Goal: Book appointment/travel/reservation

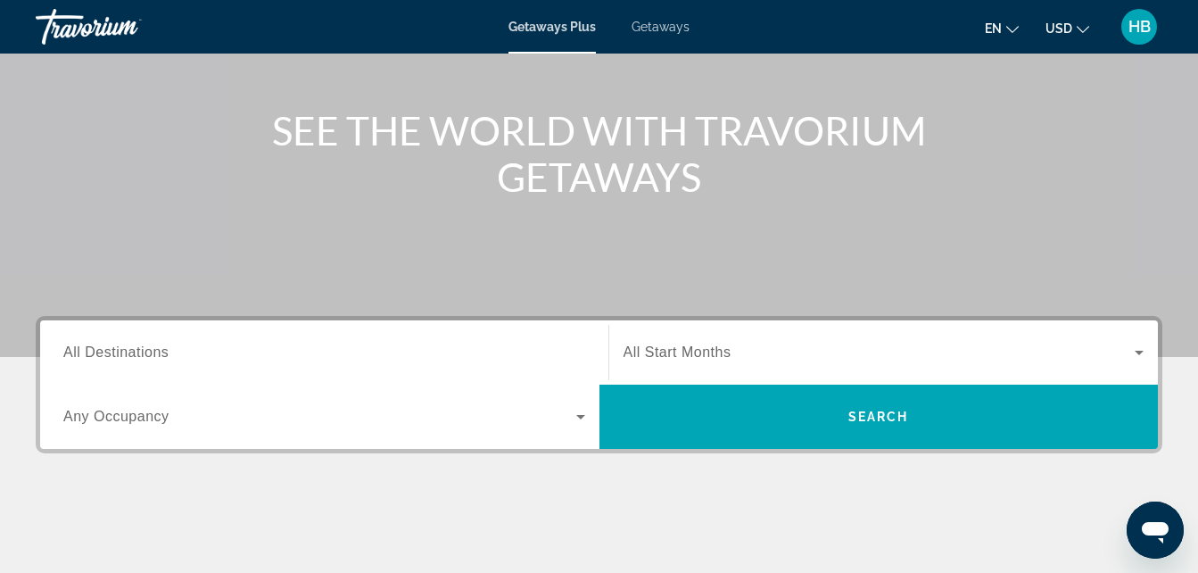
scroll to position [214, 0]
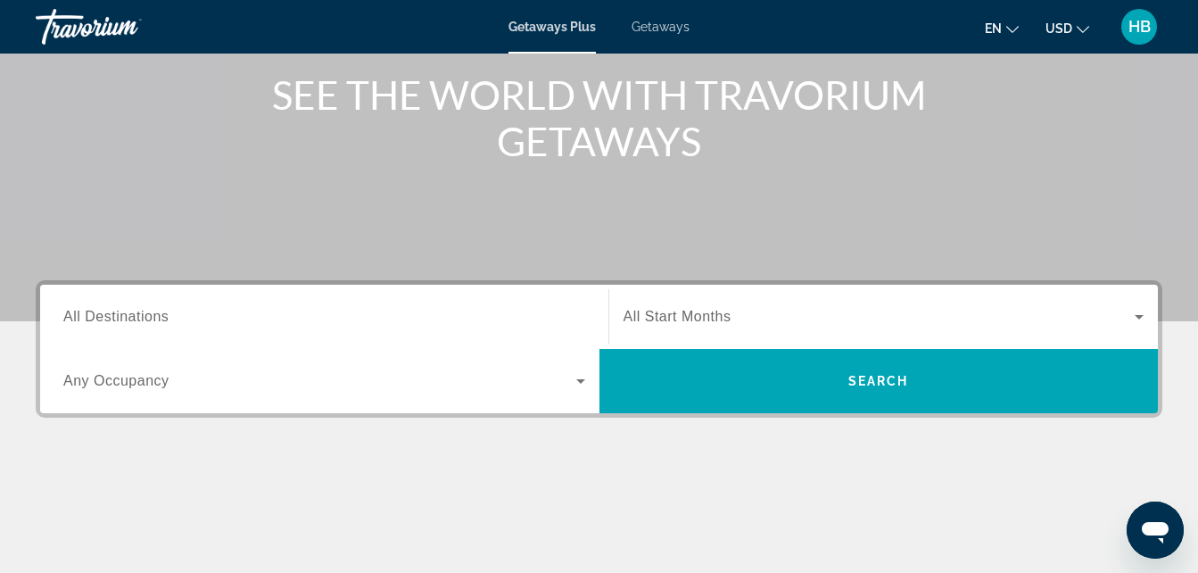
click at [335, 321] on input "Destination All Destinations" at bounding box center [324, 317] width 522 height 21
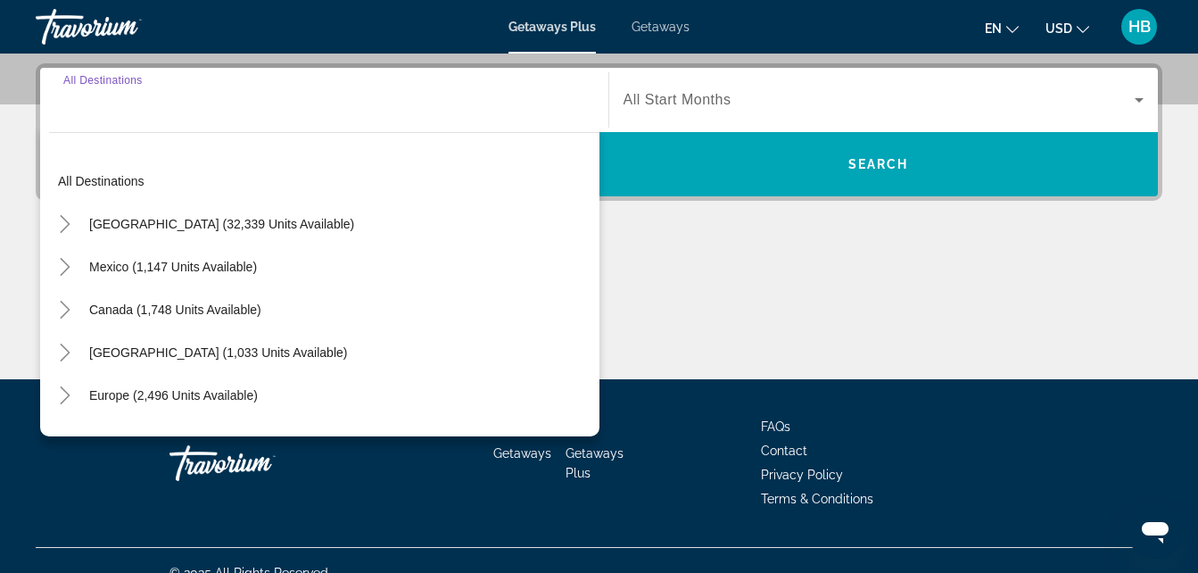
scroll to position [436, 0]
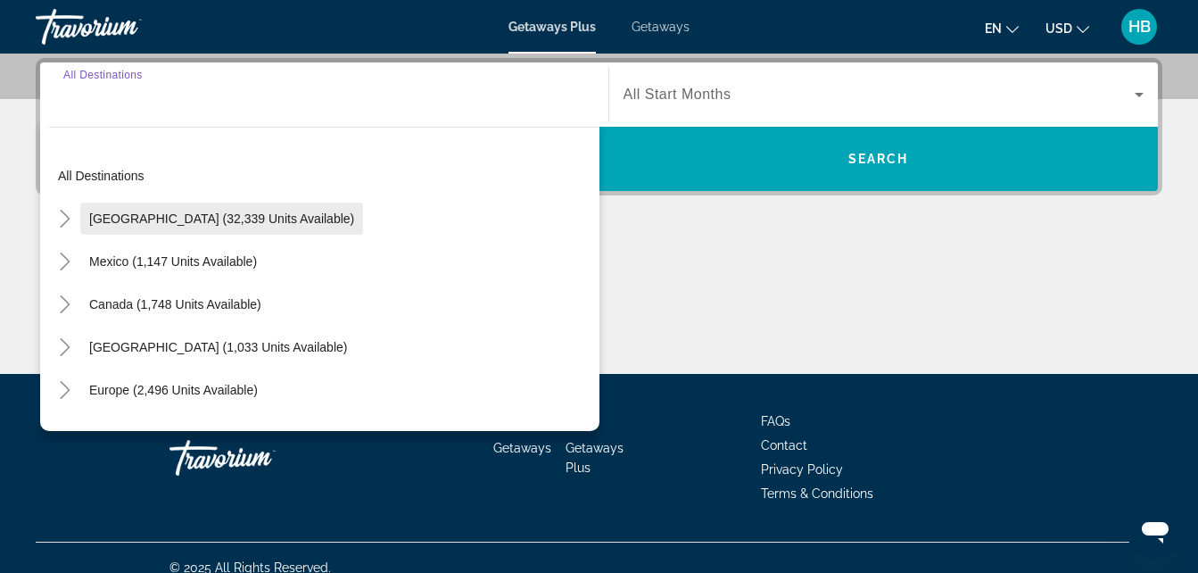
click at [290, 219] on span "[GEOGRAPHIC_DATA] (32,339 units available)" at bounding box center [221, 218] width 265 height 14
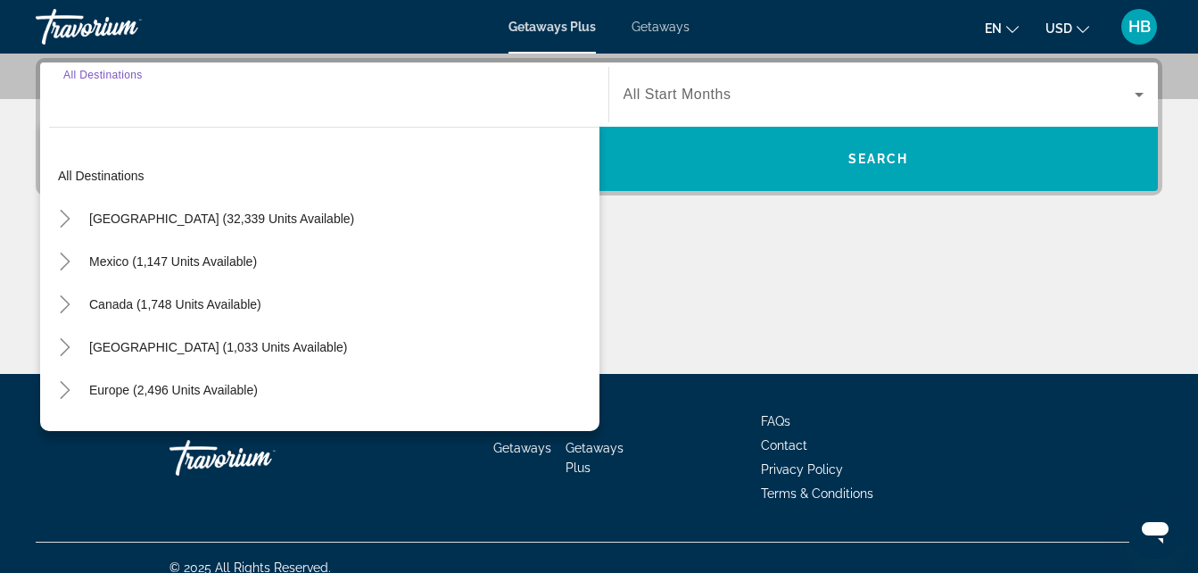
type input "**********"
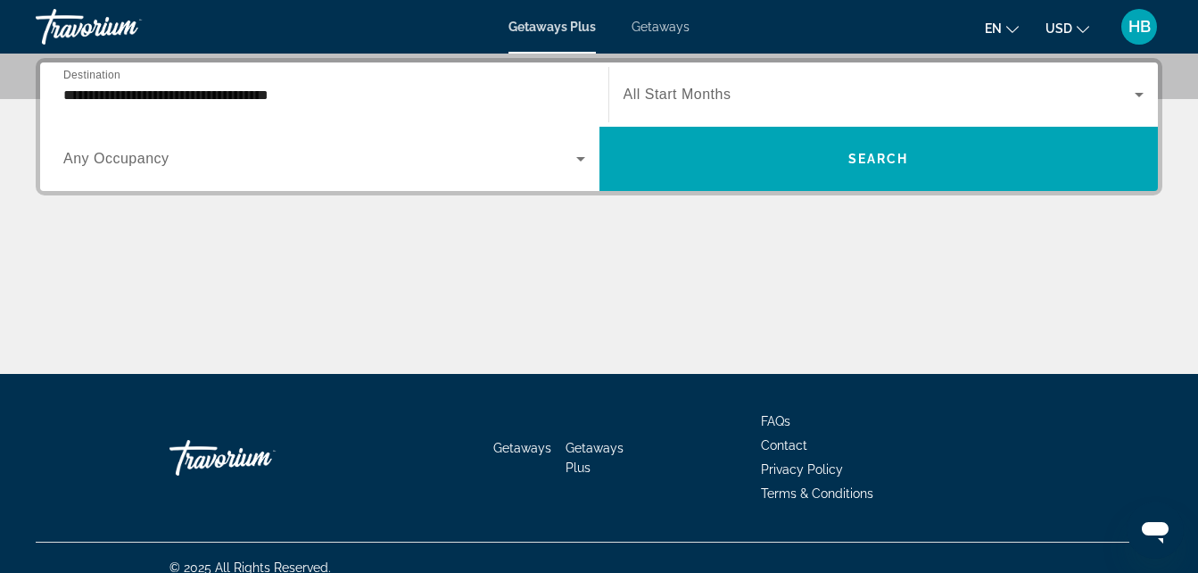
click at [266, 172] on div "Search widget" at bounding box center [324, 159] width 522 height 50
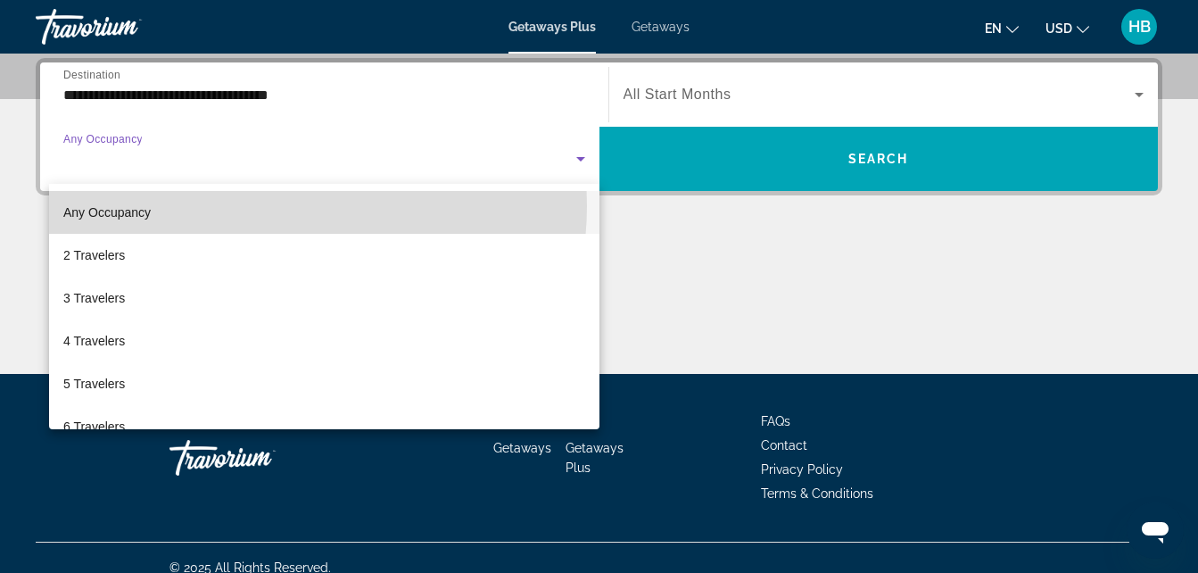
click at [279, 206] on mat-option "Any Occupancy" at bounding box center [324, 212] width 550 height 43
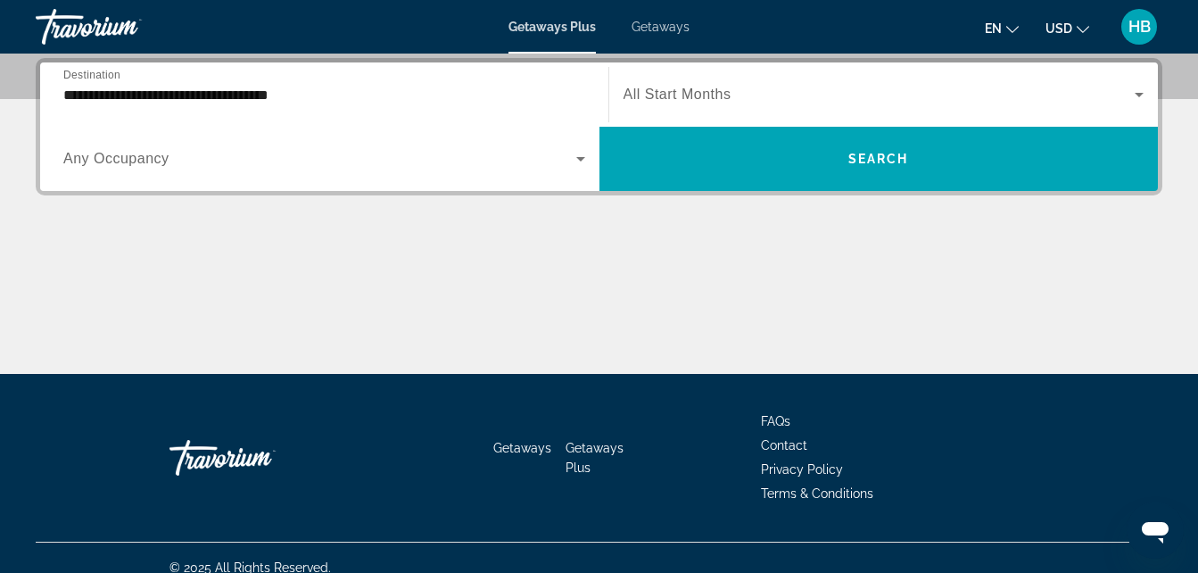
click at [682, 96] on span "All Start Months" at bounding box center [678, 94] width 108 height 15
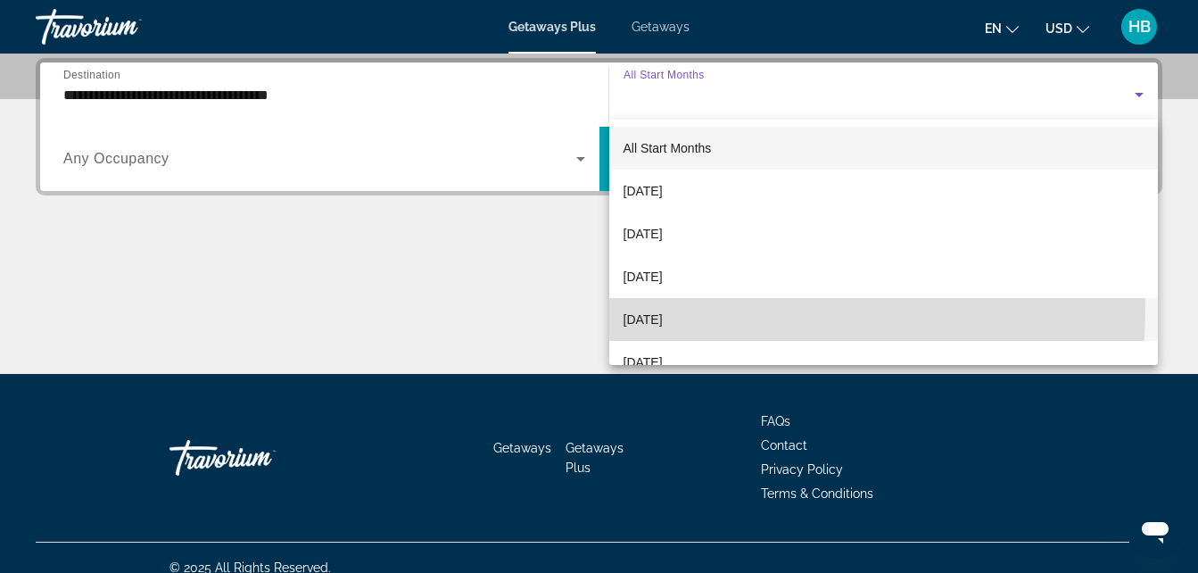
click at [673, 307] on mat-option "[DATE]" at bounding box center [884, 319] width 550 height 43
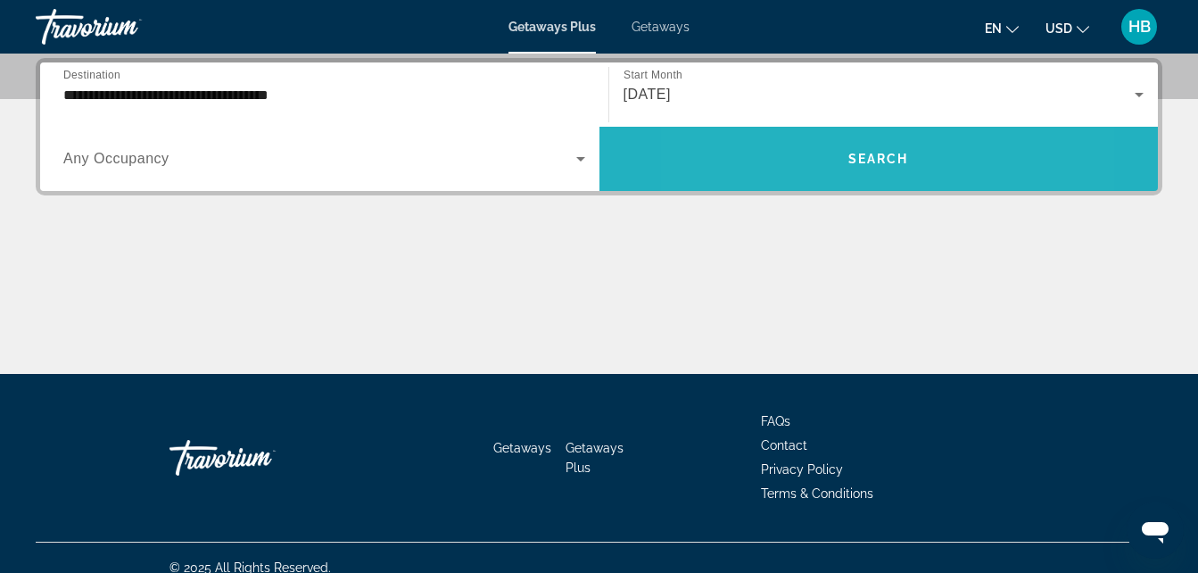
click at [797, 152] on span "Search widget" at bounding box center [878, 158] width 559 height 43
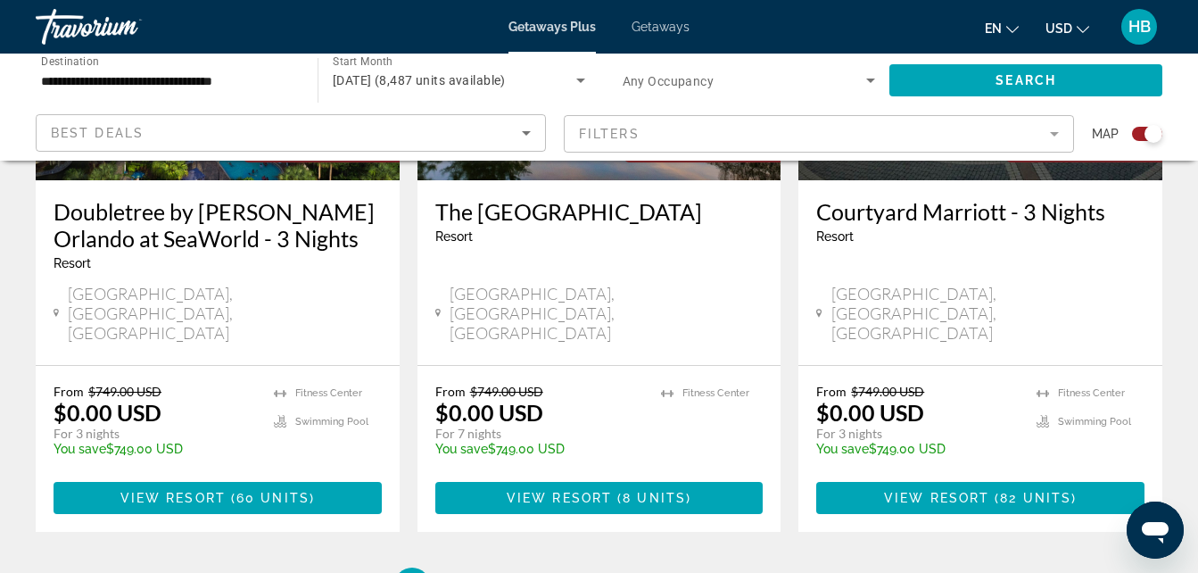
scroll to position [3054, 0]
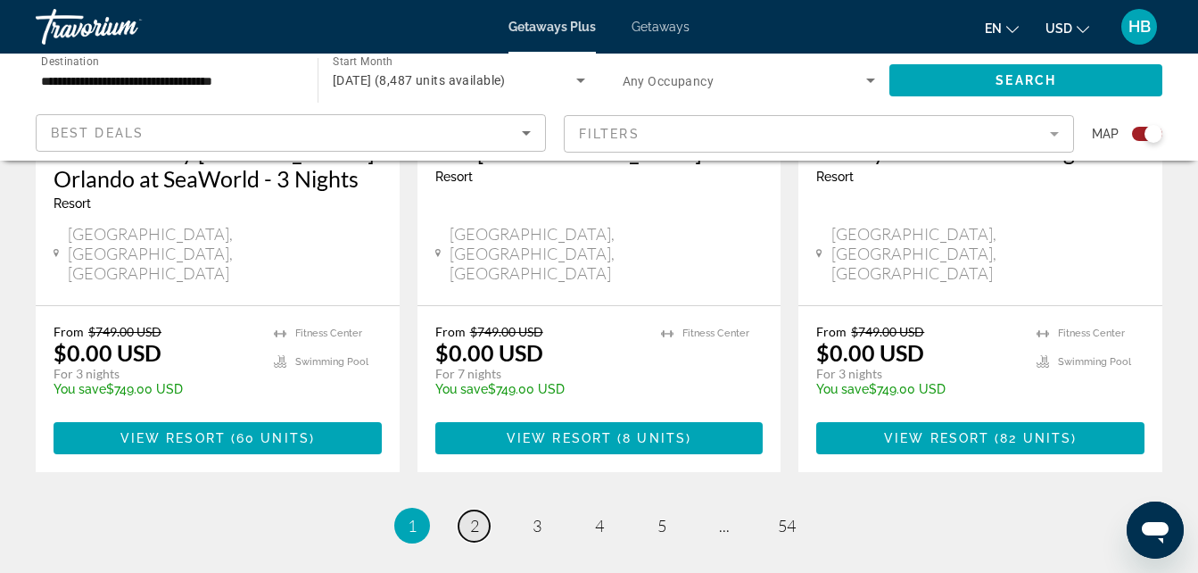
click at [484, 510] on link "page 2" at bounding box center [474, 525] width 31 height 31
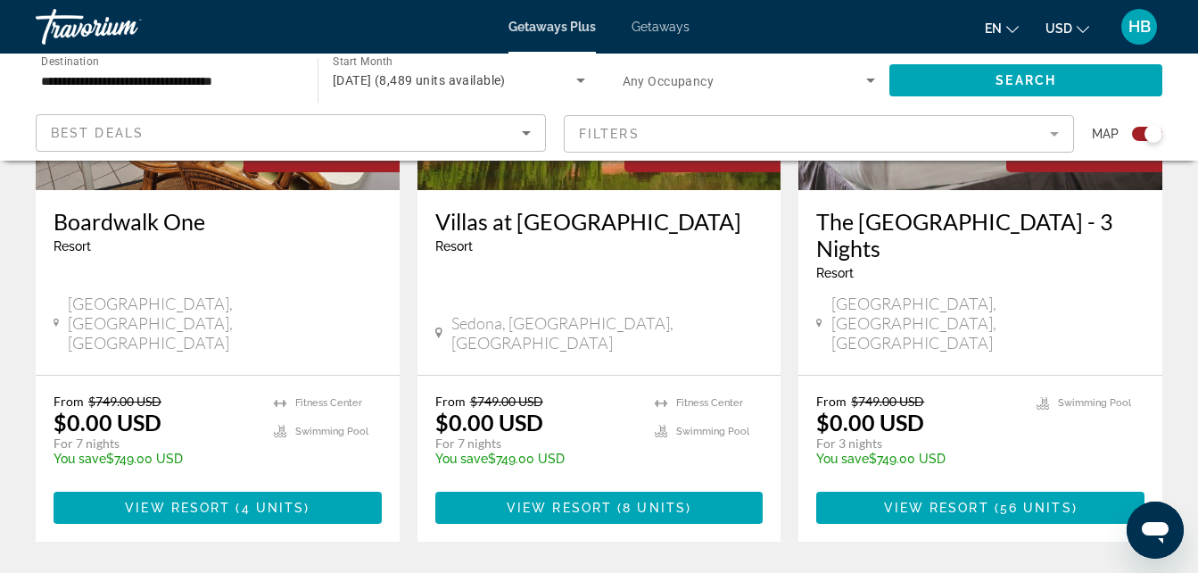
scroll to position [3019, 0]
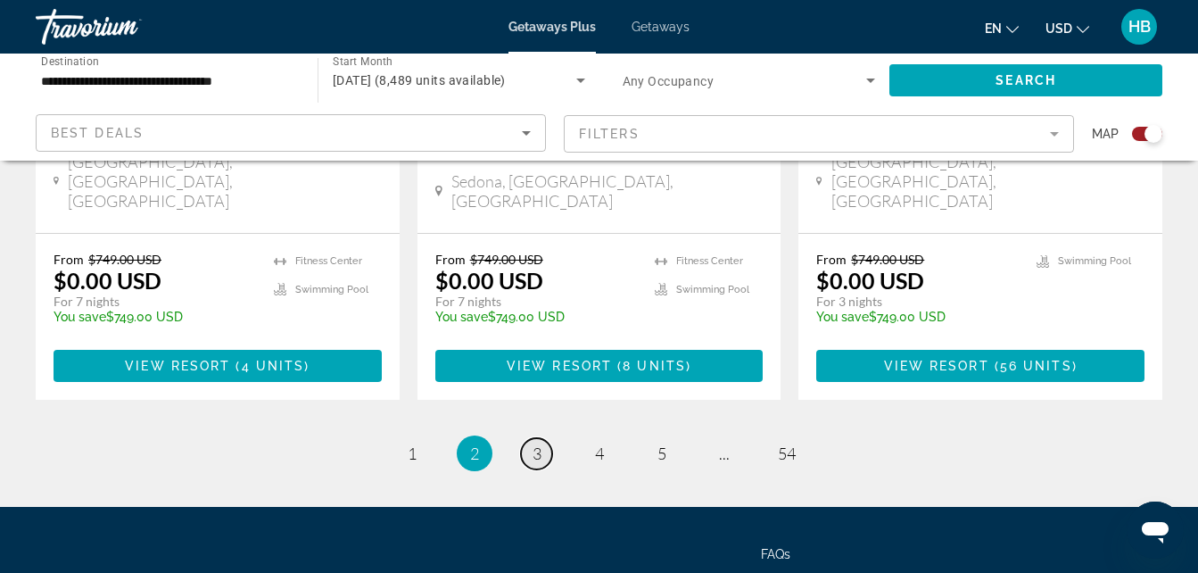
click at [536, 443] on span "3" at bounding box center [537, 453] width 9 height 20
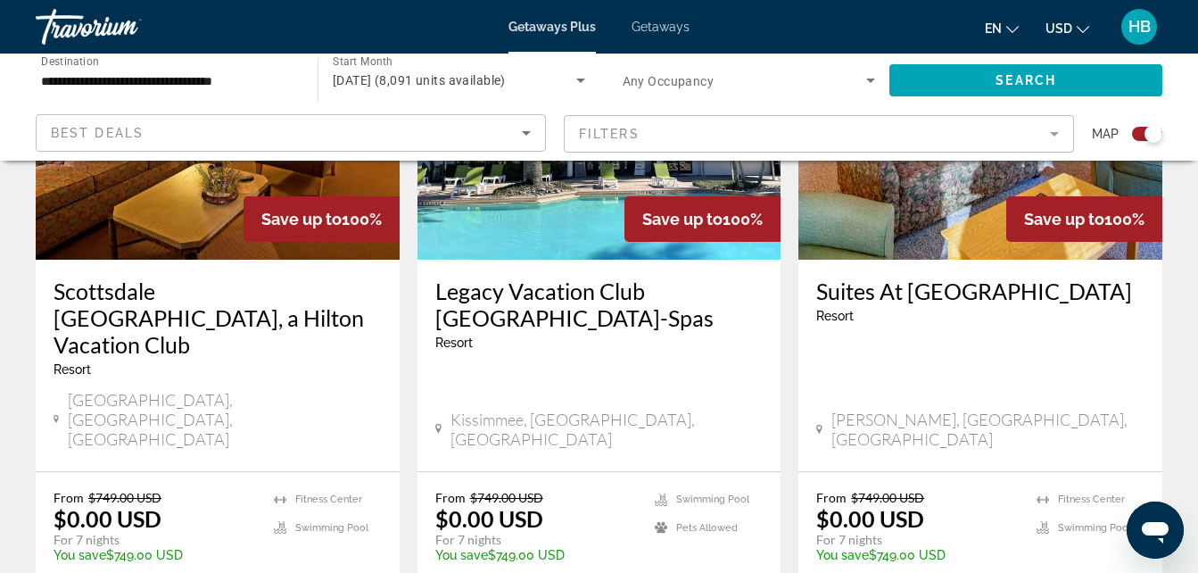
scroll to position [2840, 0]
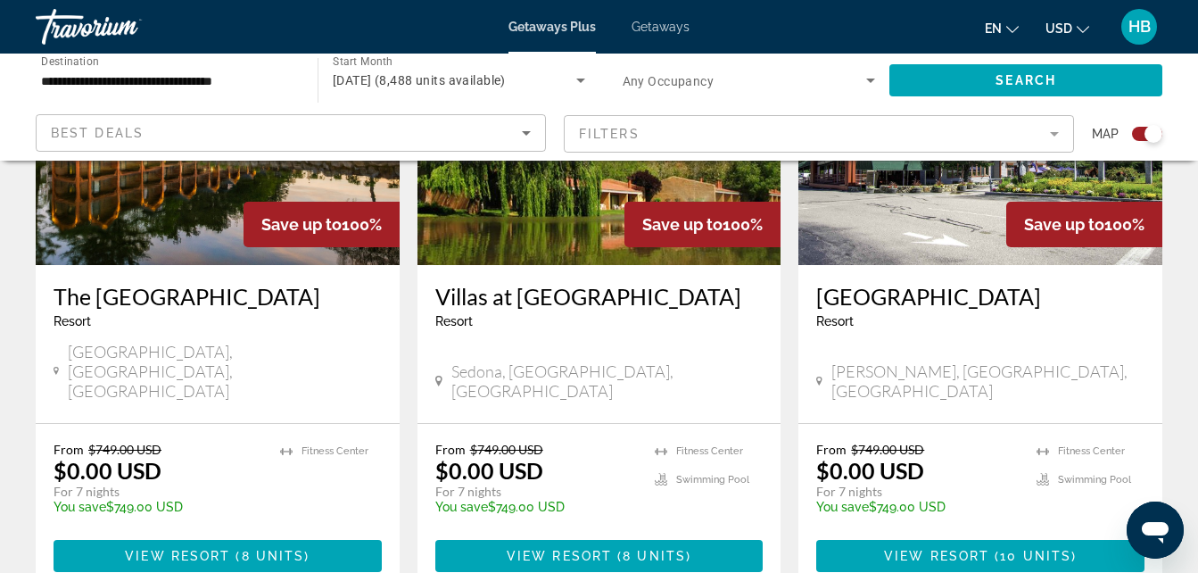
scroll to position [821, 0]
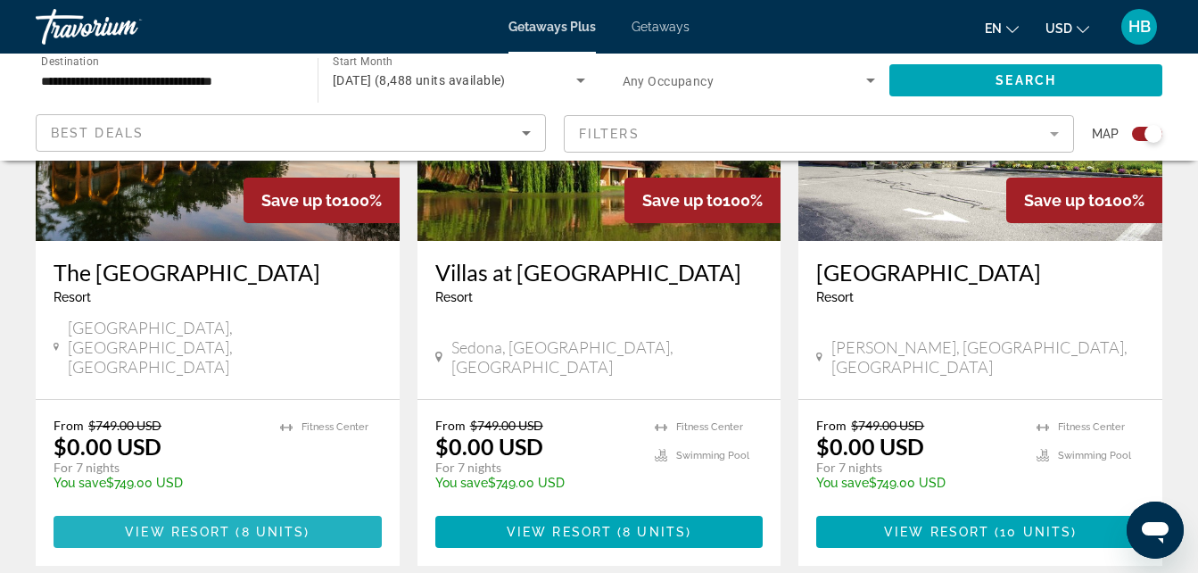
click at [310, 510] on span "Main content" at bounding box center [218, 531] width 328 height 43
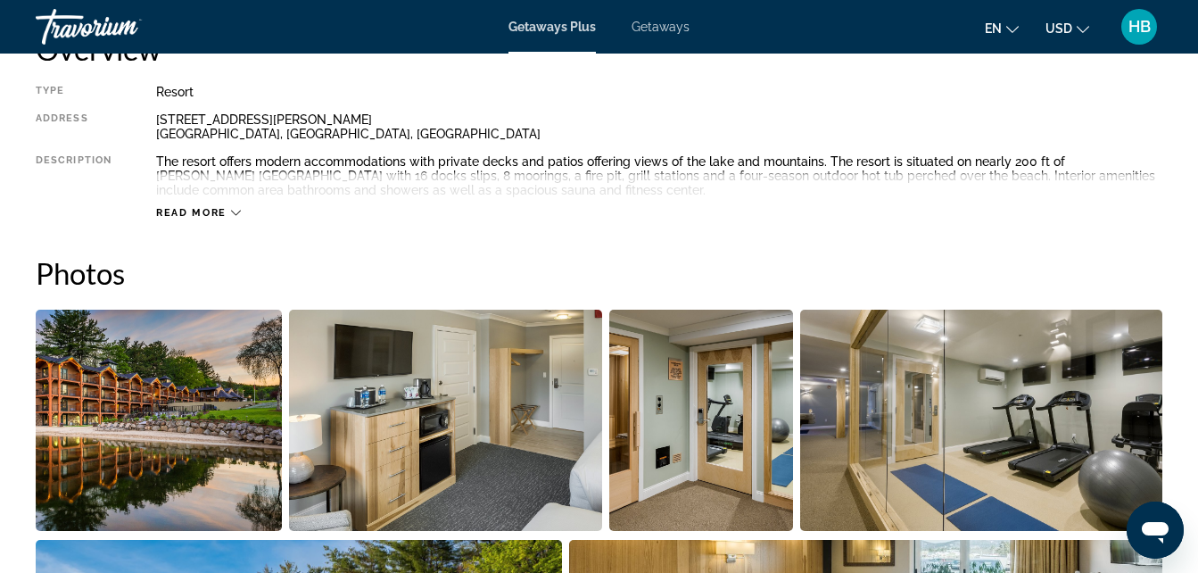
scroll to position [974, 0]
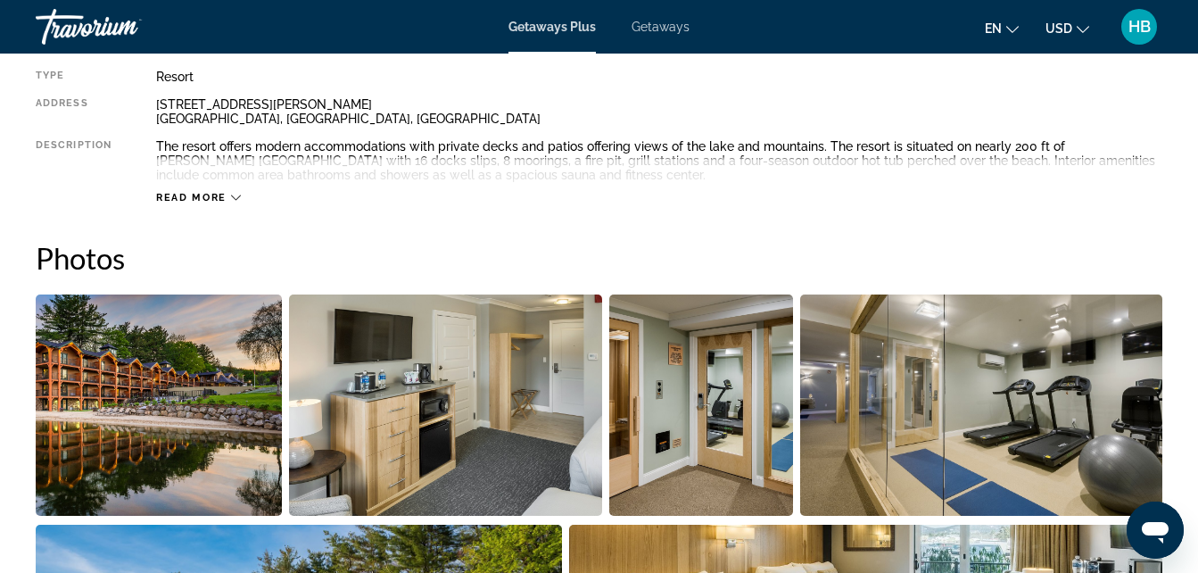
click at [231, 200] on icon "Main content" at bounding box center [236, 198] width 10 height 10
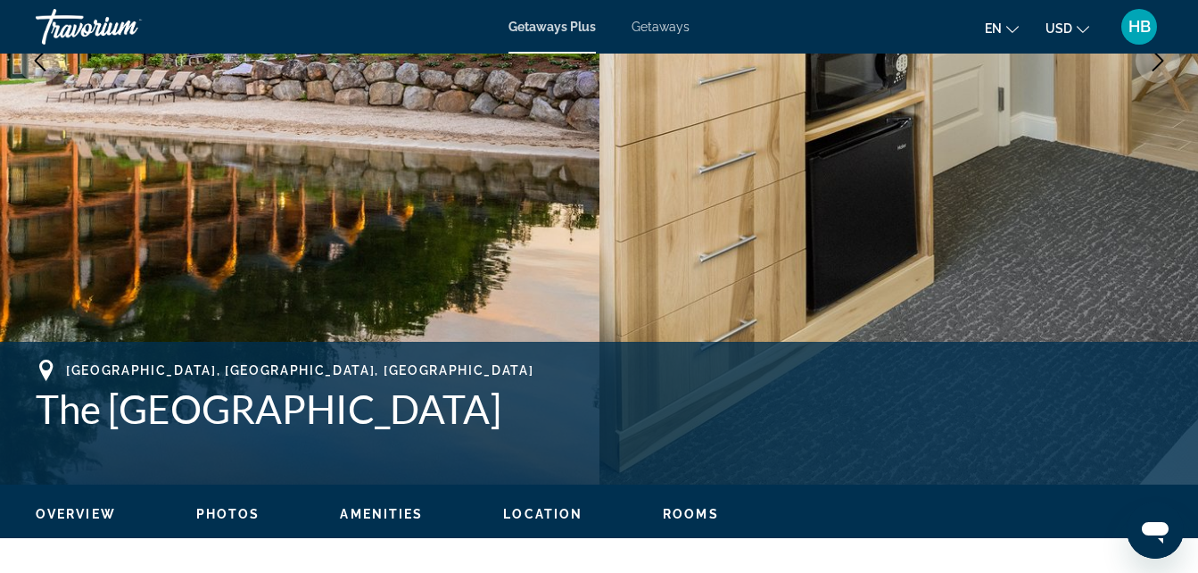
scroll to position [0, 0]
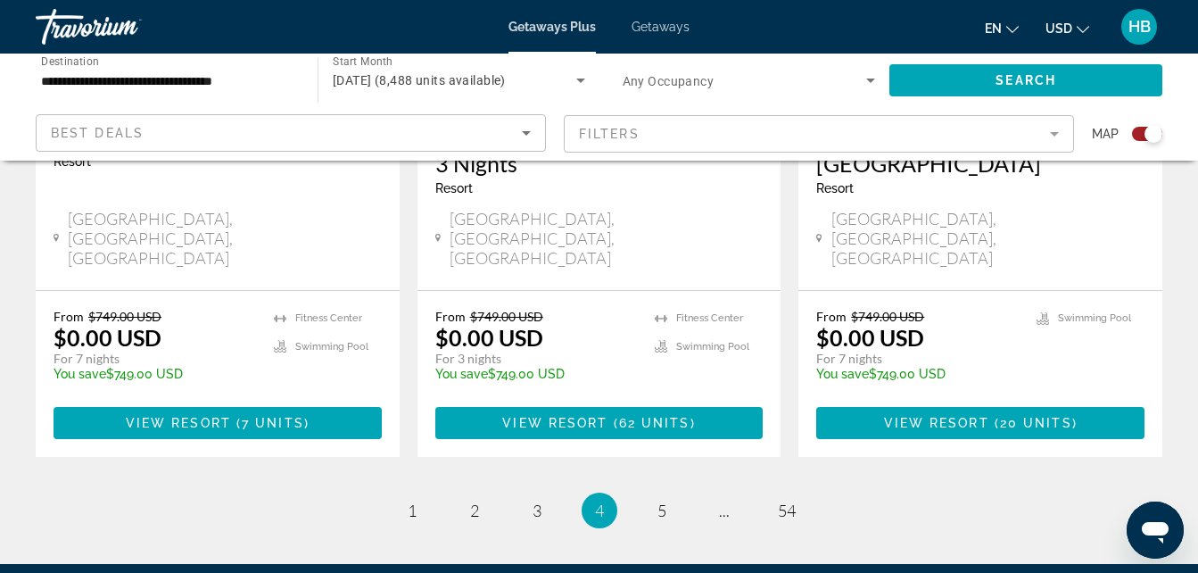
scroll to position [2972, 0]
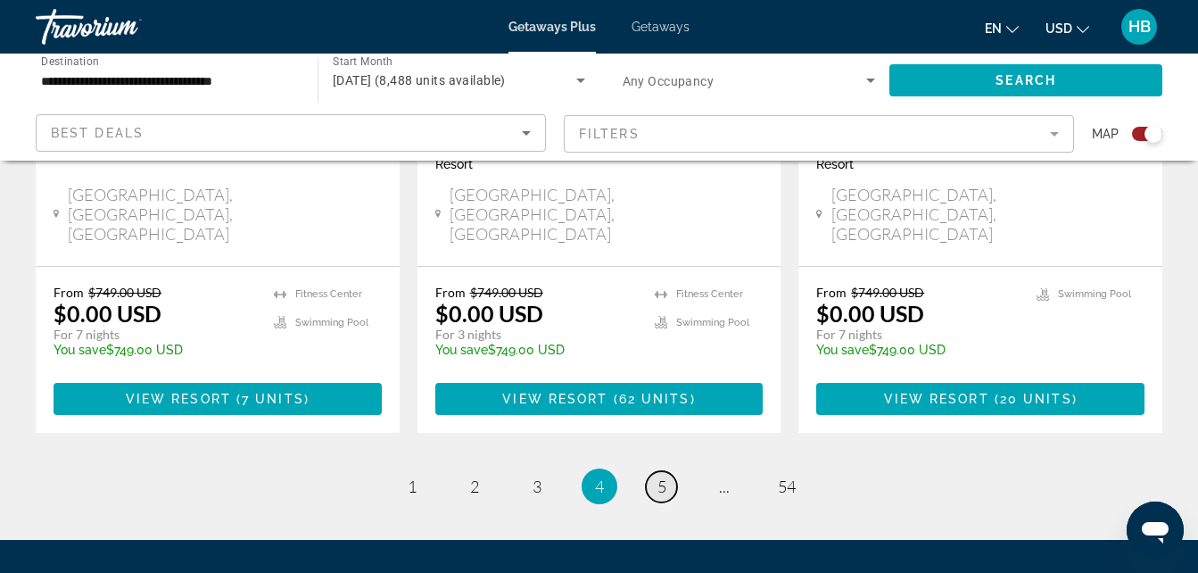
click at [657, 476] on span "5" at bounding box center [661, 486] width 9 height 20
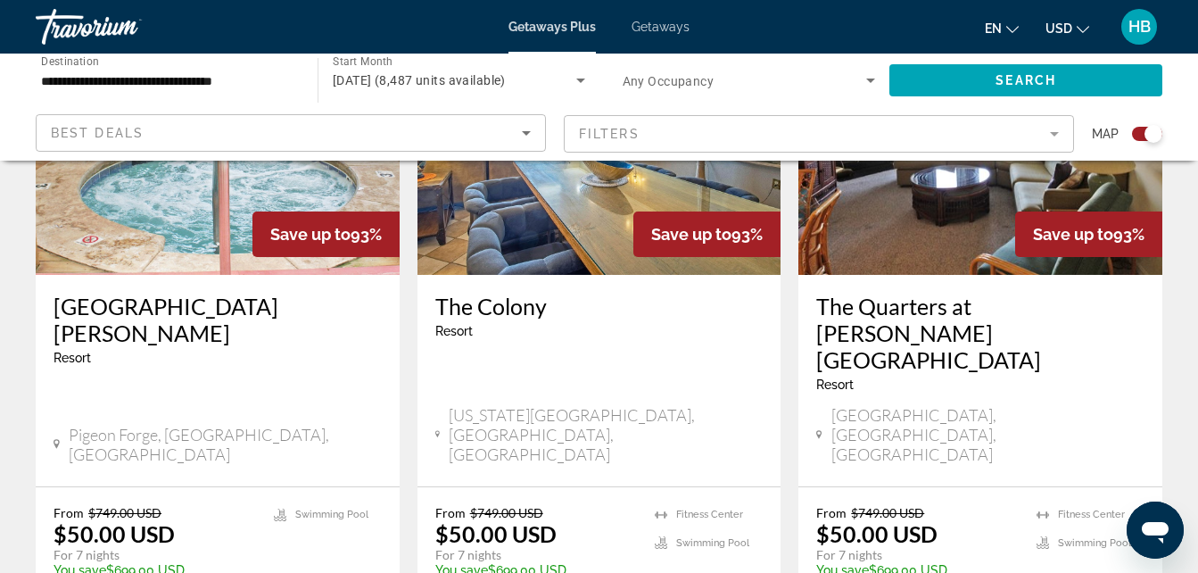
scroll to position [2840, 0]
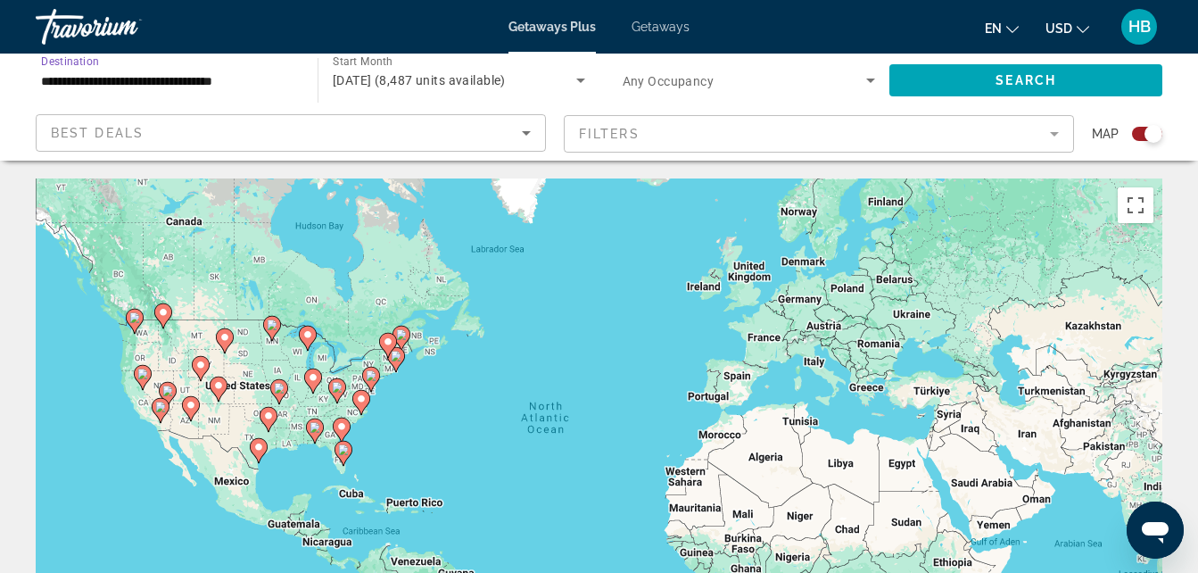
click at [234, 79] on input "**********" at bounding box center [167, 80] width 253 height 21
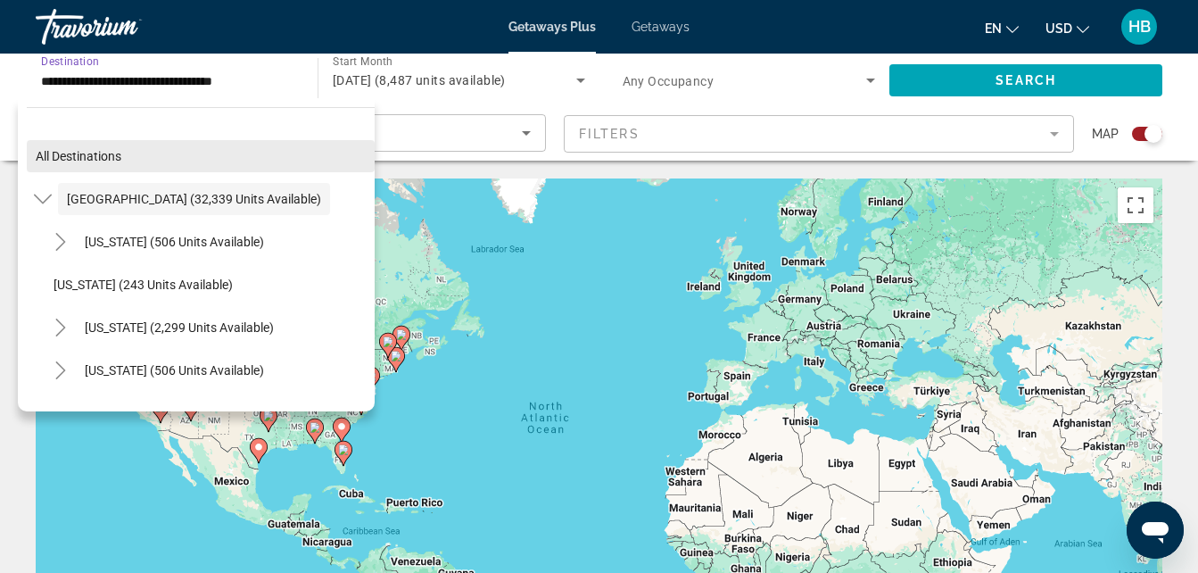
click at [142, 146] on span "Search widget" at bounding box center [201, 156] width 348 height 43
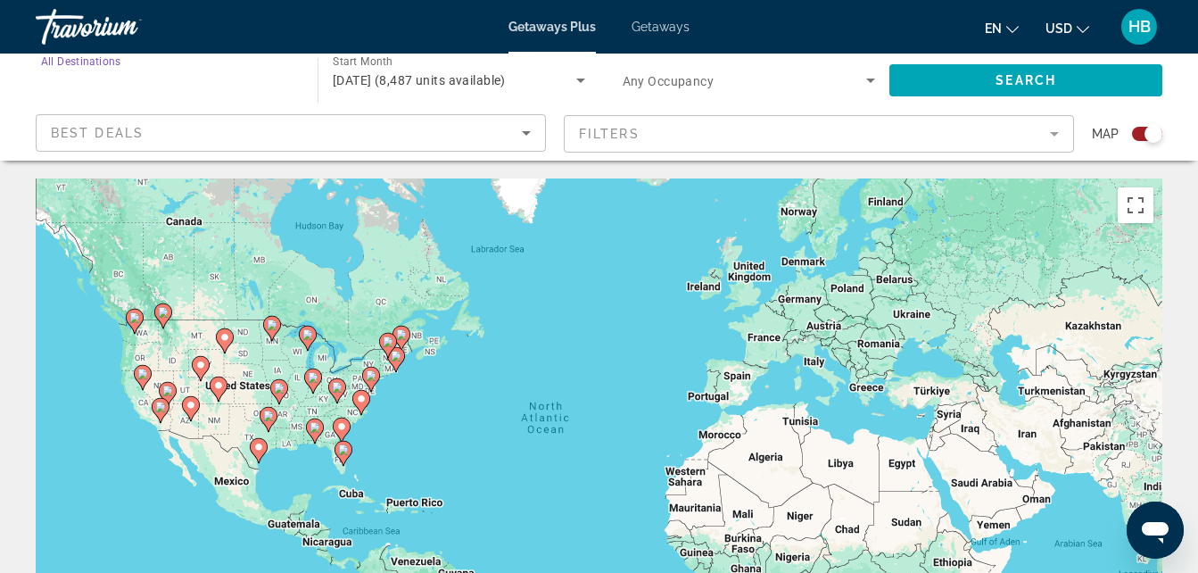
click at [145, 87] on input "Destination All Destinations" at bounding box center [167, 80] width 253 height 21
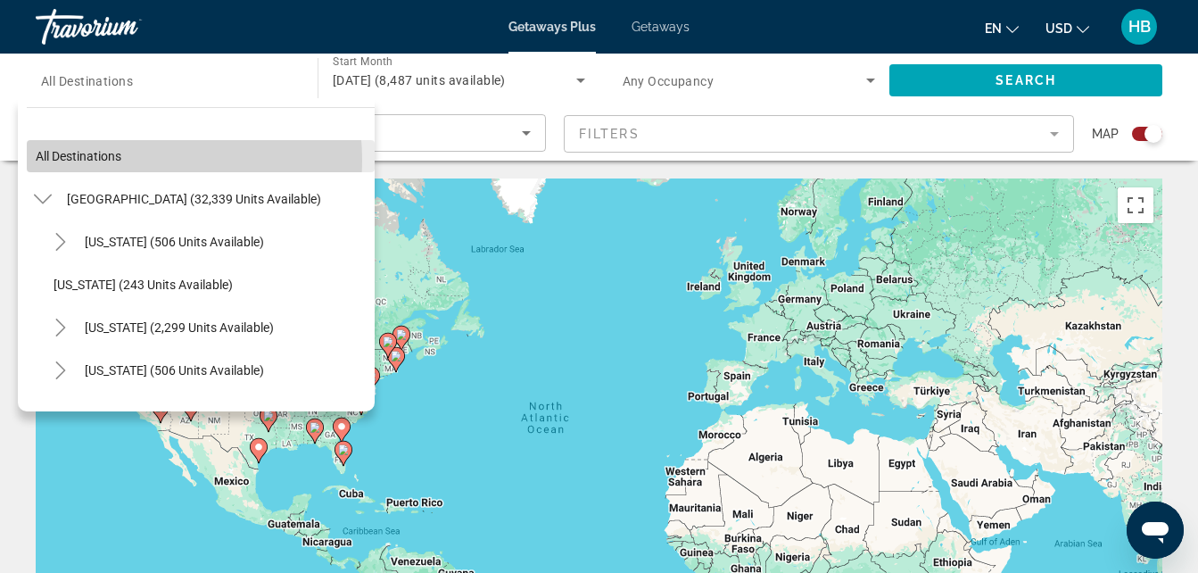
click at [102, 161] on span "All destinations" at bounding box center [79, 156] width 86 height 14
type input "**********"
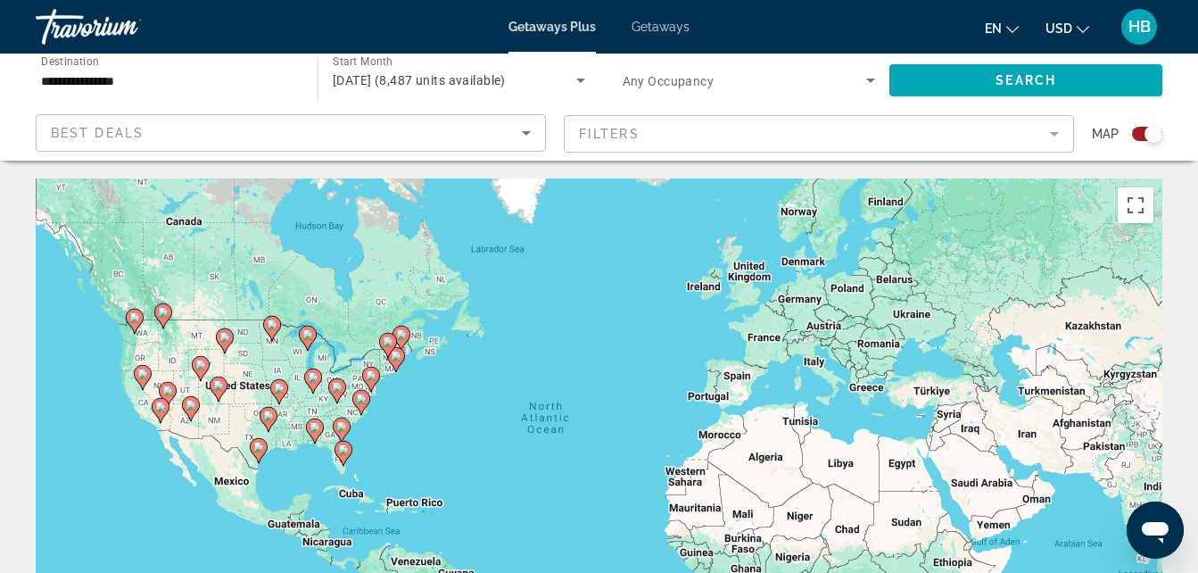
click at [85, 20] on div "Travorium" at bounding box center [125, 27] width 178 height 46
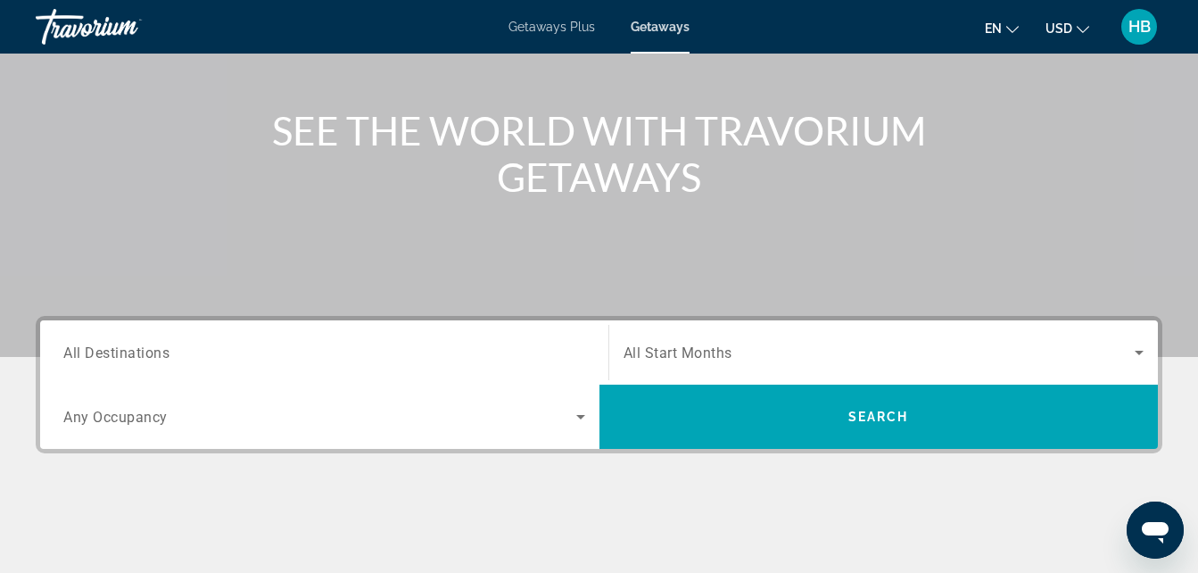
scroll to position [226, 0]
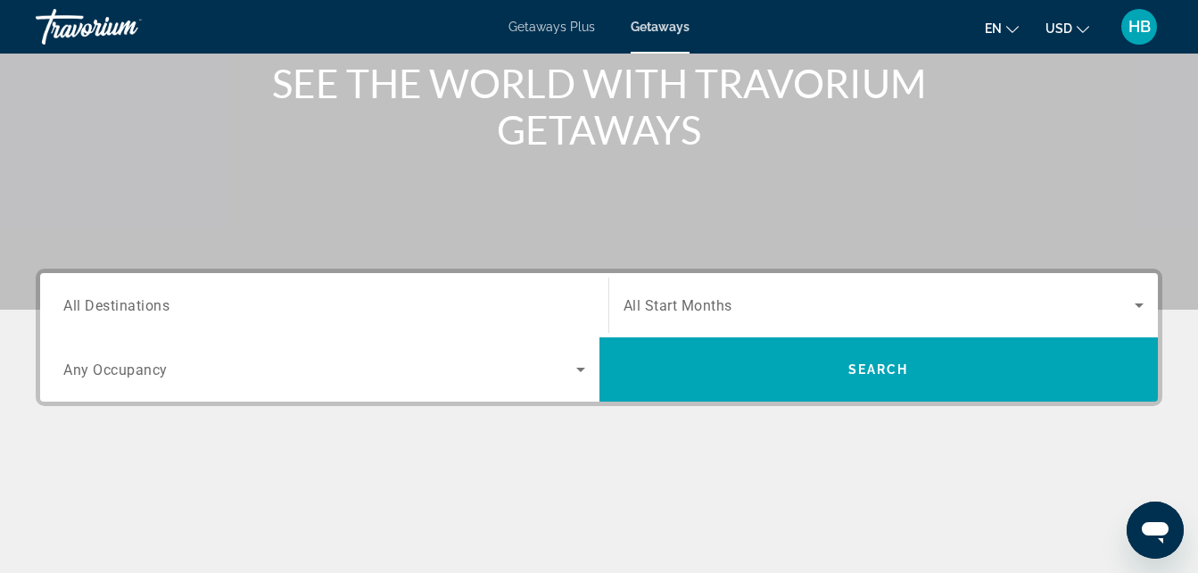
click at [155, 305] on span "All Destinations" at bounding box center [116, 304] width 106 height 17
click at [155, 305] on input "Destination All Destinations" at bounding box center [324, 305] width 522 height 21
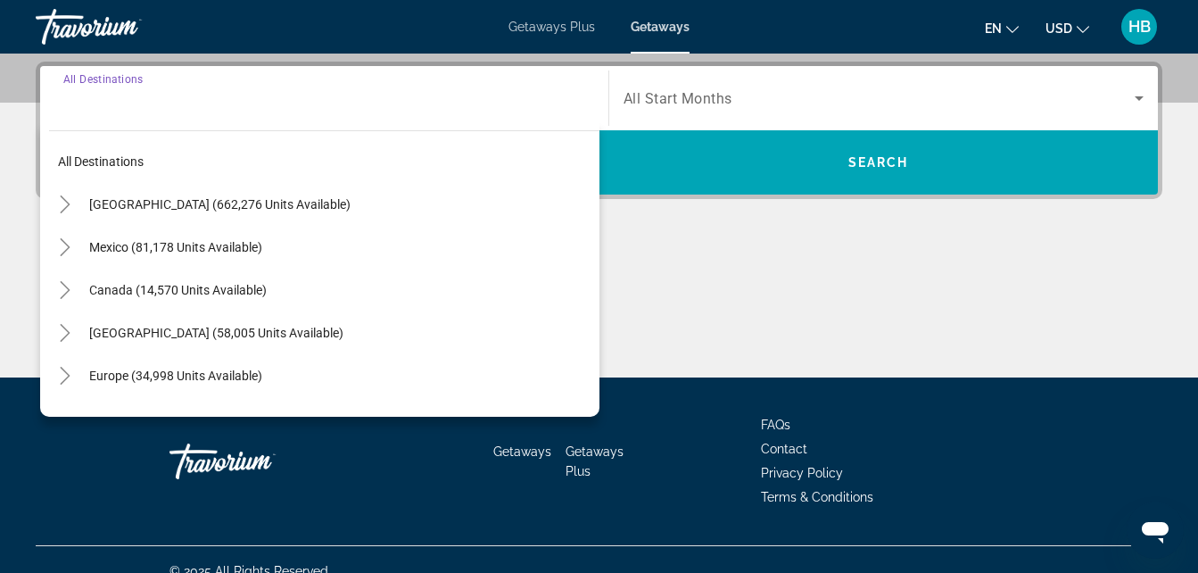
scroll to position [436, 0]
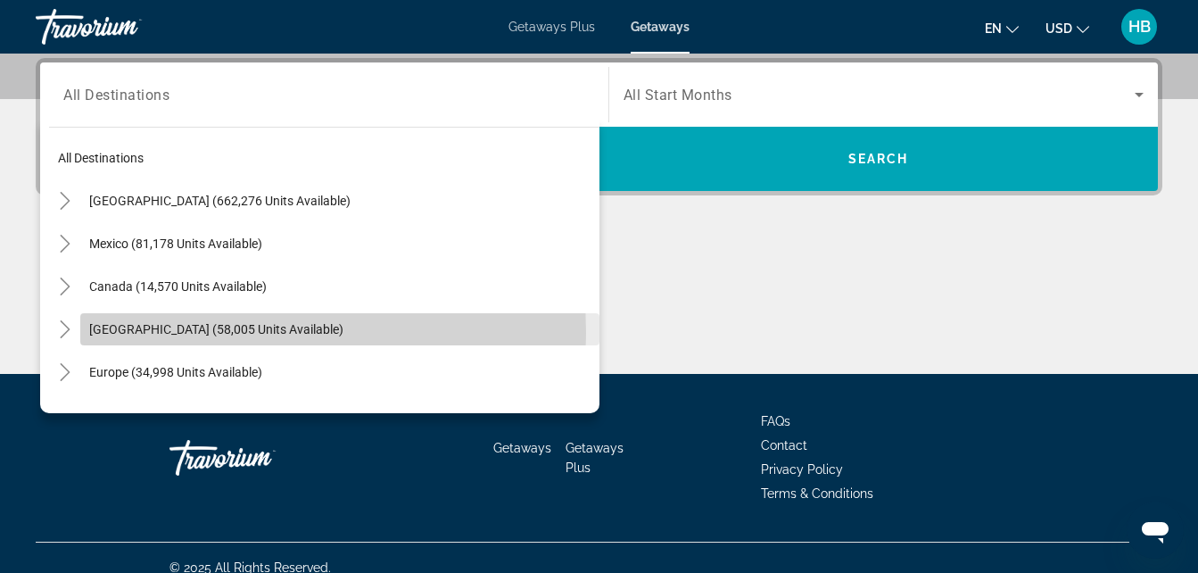
click at [189, 333] on span "[GEOGRAPHIC_DATA] (58,005 units available)" at bounding box center [216, 329] width 254 height 14
type input "**********"
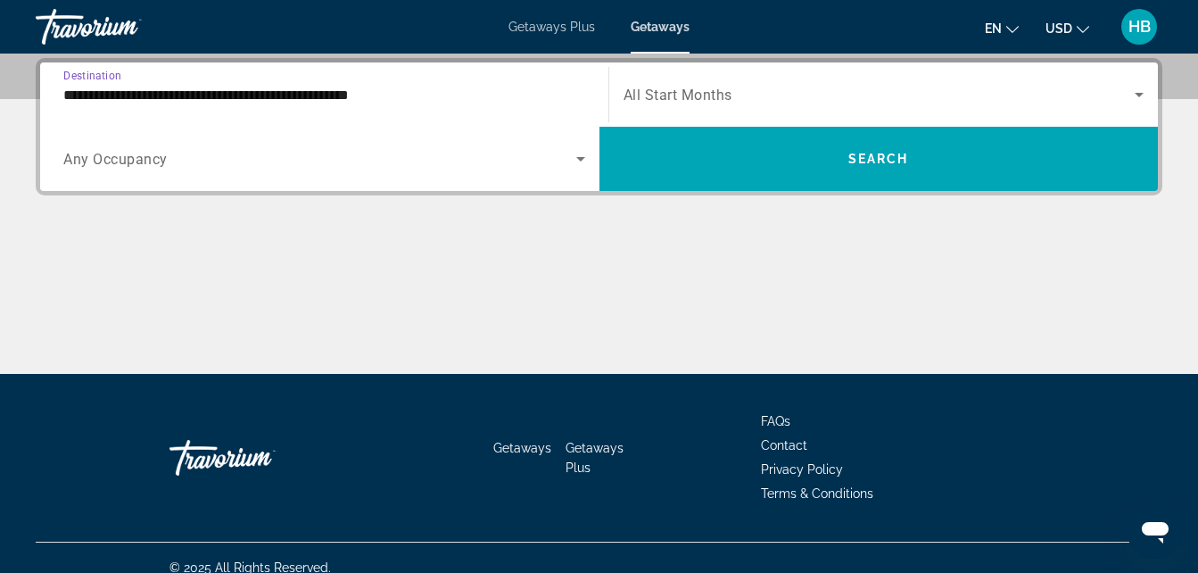
click at [252, 169] on div "Search widget" at bounding box center [324, 159] width 522 height 50
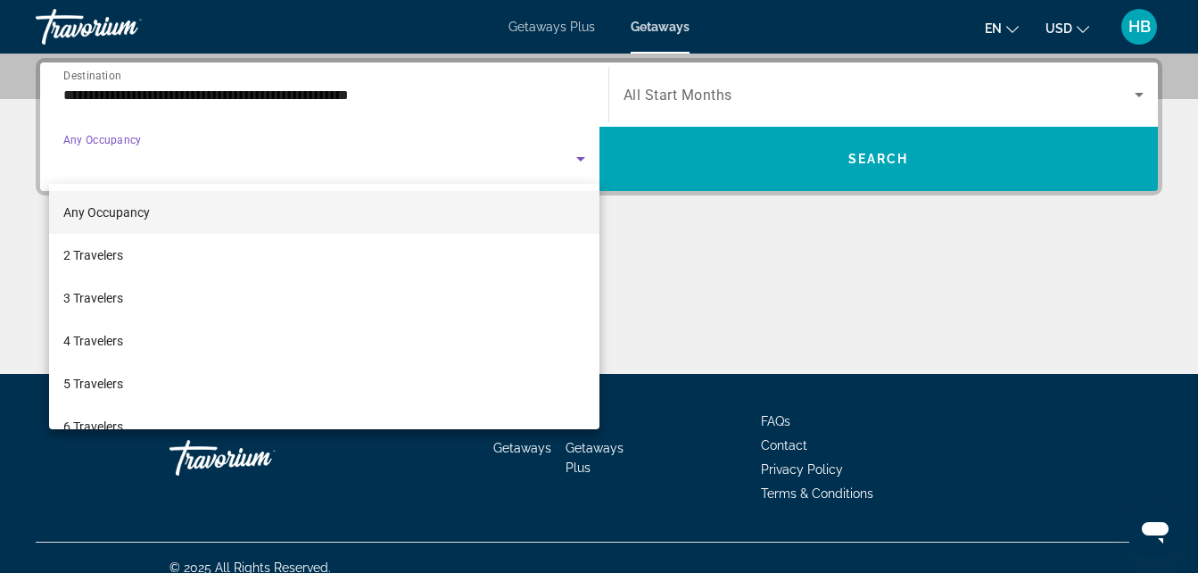
click at [281, 204] on mat-option "Any Occupancy" at bounding box center [324, 212] width 550 height 43
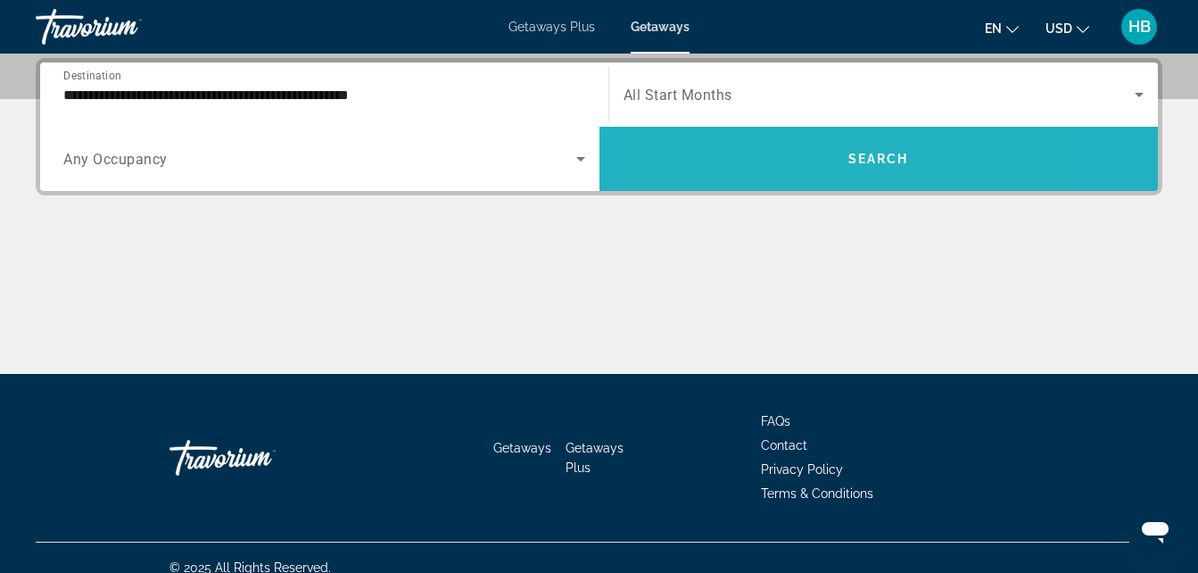
click at [778, 171] on span "Search widget" at bounding box center [878, 158] width 559 height 43
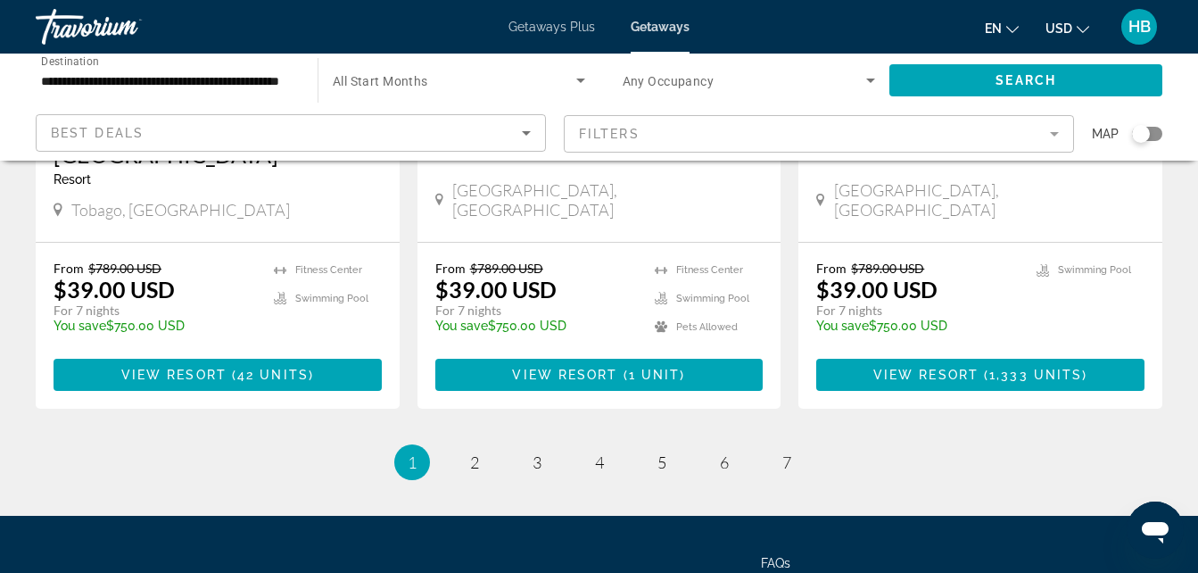
scroll to position [2388, 0]
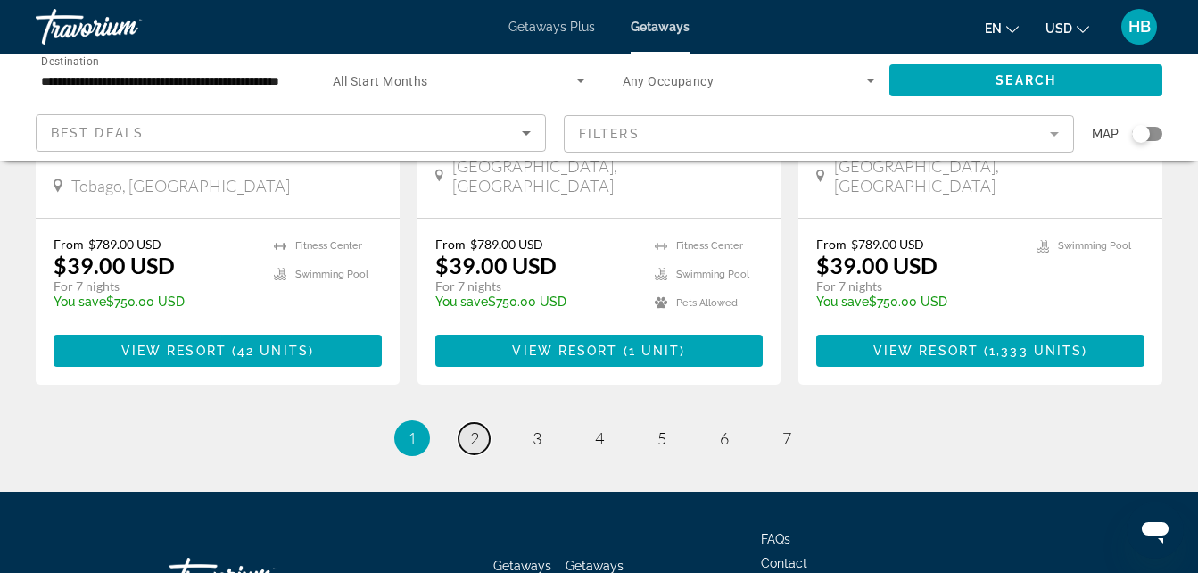
click at [482, 423] on link "page 2" at bounding box center [474, 438] width 31 height 31
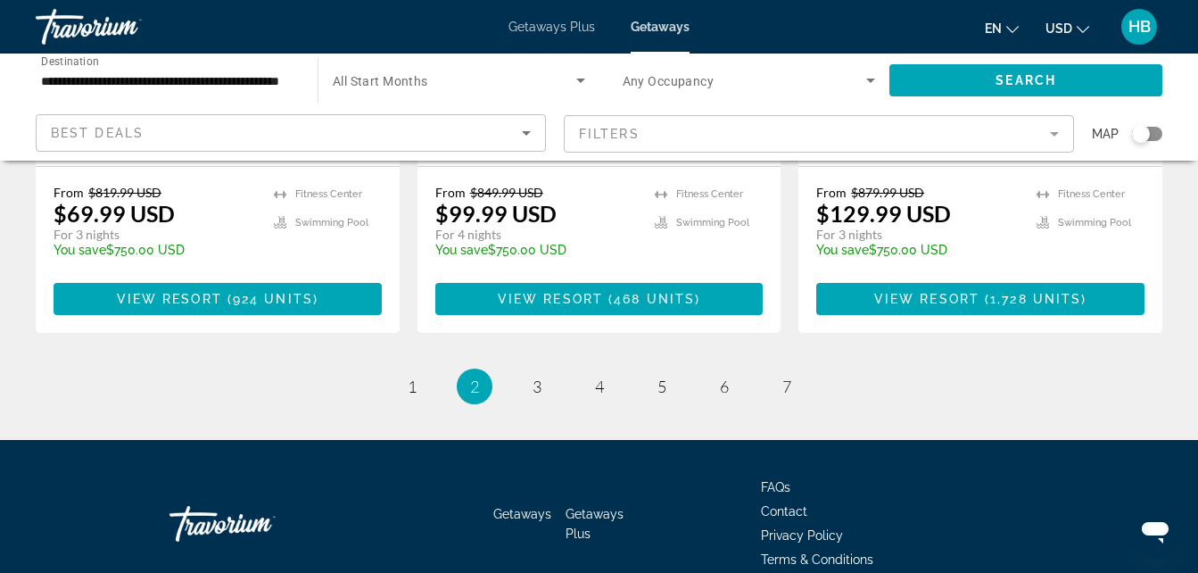
scroll to position [2467, 0]
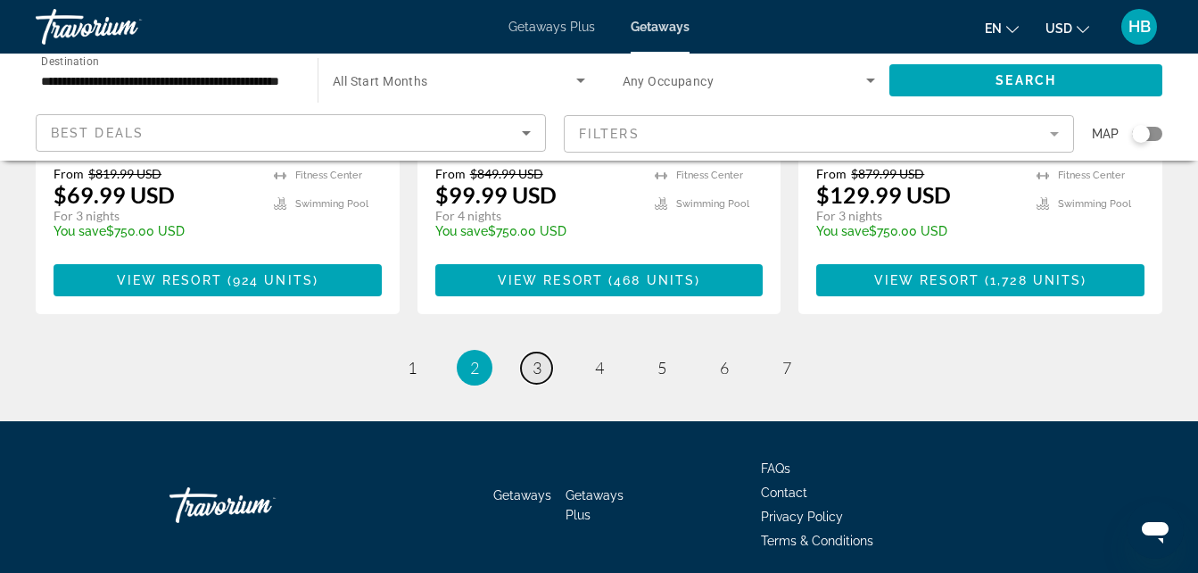
click at [537, 358] on span "3" at bounding box center [537, 368] width 9 height 20
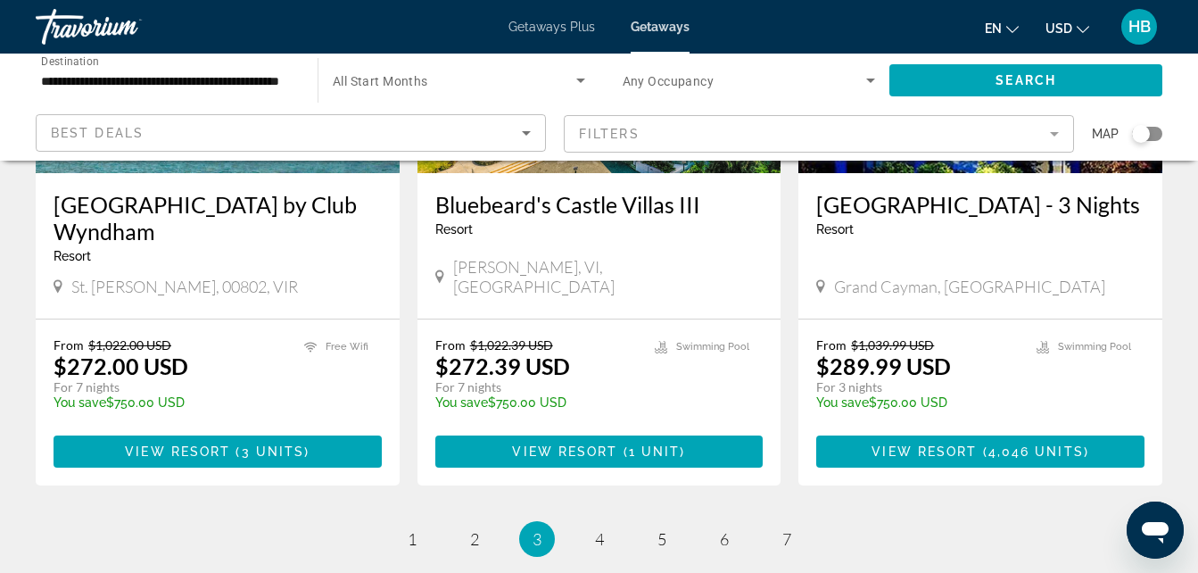
scroll to position [2318, 0]
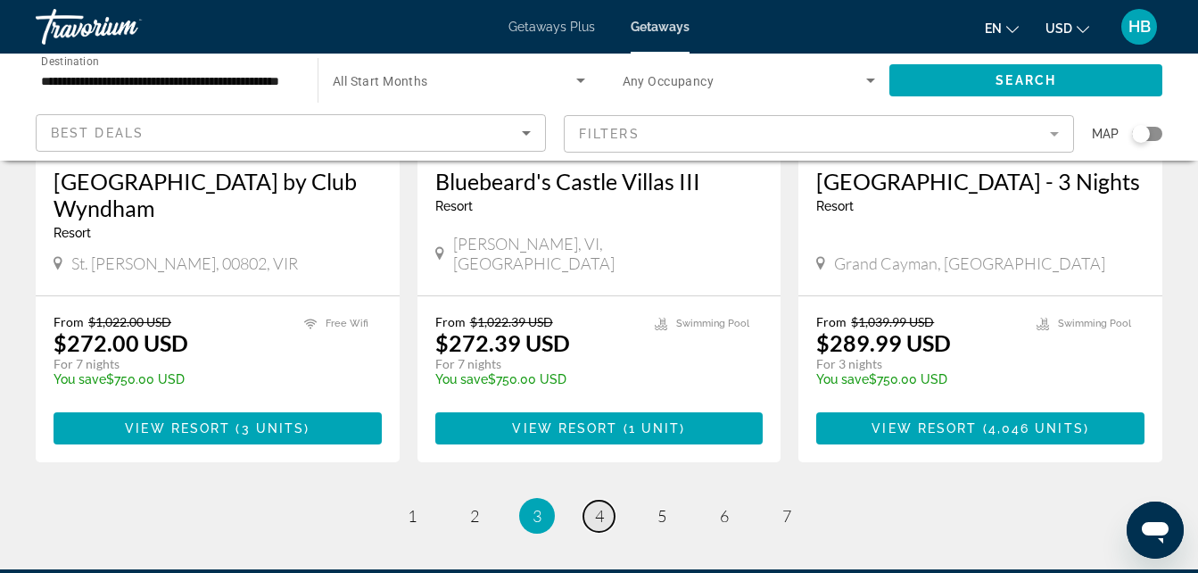
click at [608, 500] on link "page 4" at bounding box center [598, 515] width 31 height 31
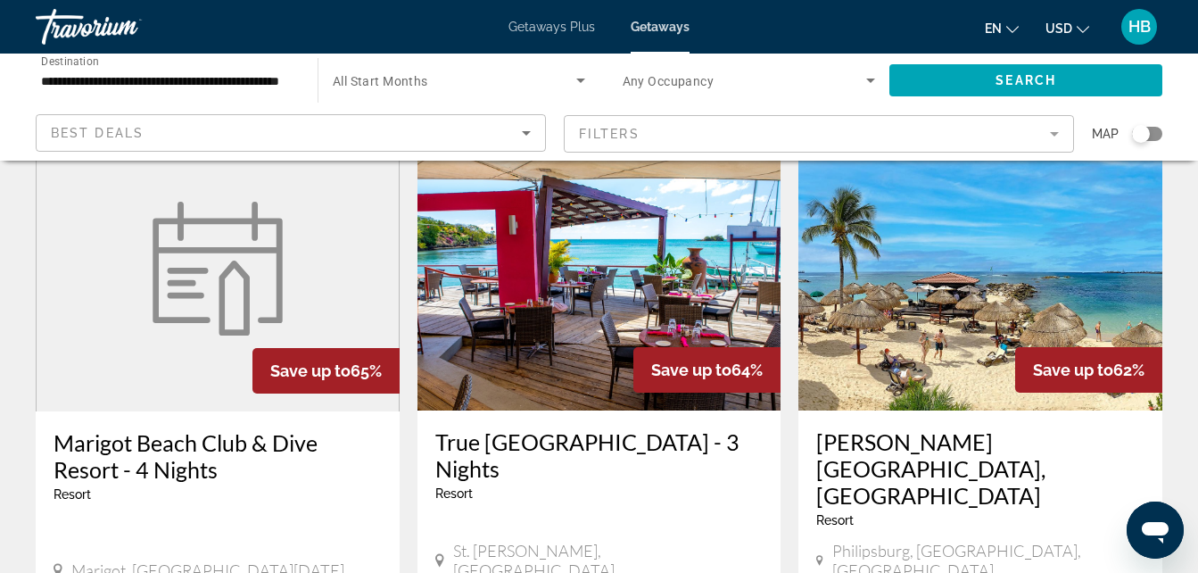
scroll to position [1486, 0]
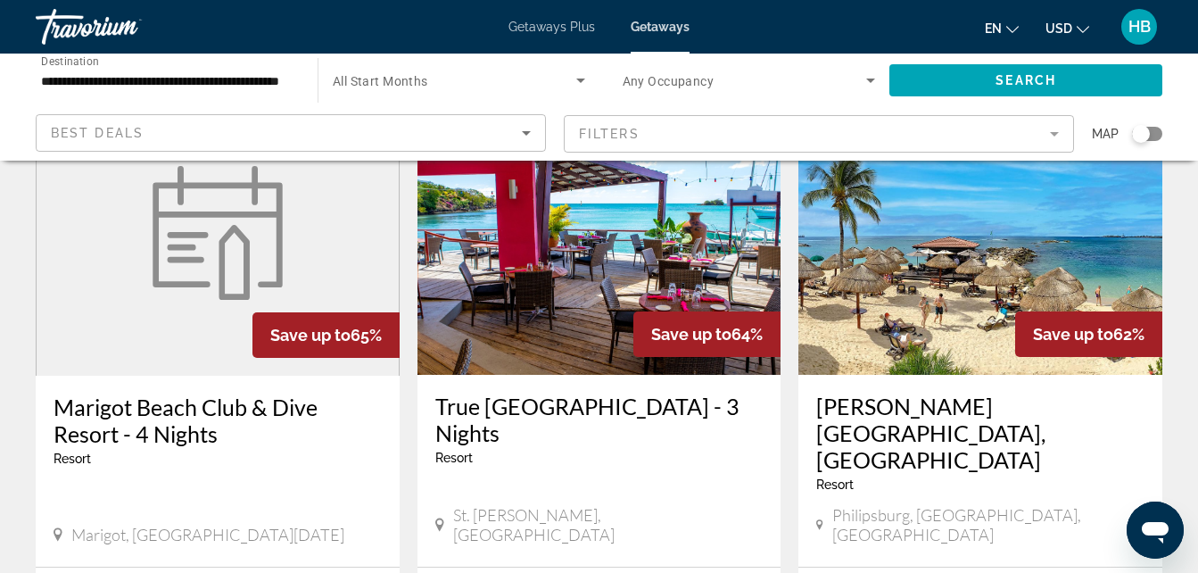
click at [260, 51] on mat-toolbar "Getaways Plus Getaways en English Español Français Italiano Português русский U…" at bounding box center [599, 27] width 1198 height 54
